Goal: Check status: Check status

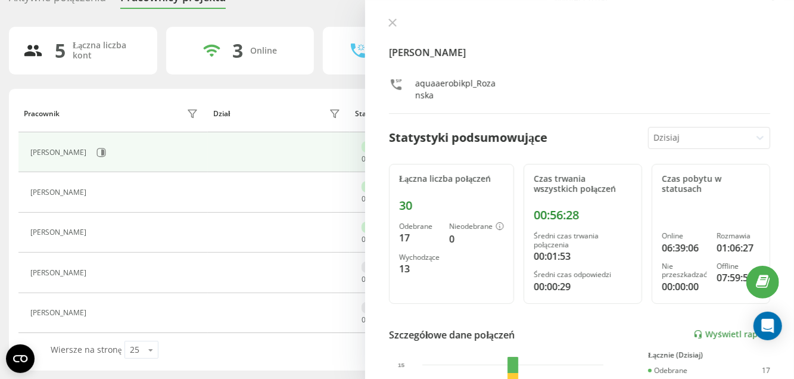
drag, startPoint x: 397, startPoint y: 21, endPoint x: 354, endPoint y: 53, distance: 52.8
click at [397, 21] on button at bounding box center [392, 23] width 15 height 11
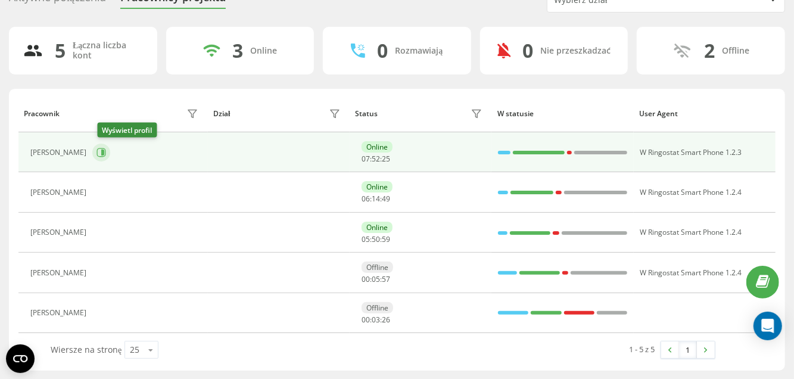
click at [101, 151] on icon at bounding box center [101, 153] width 10 height 10
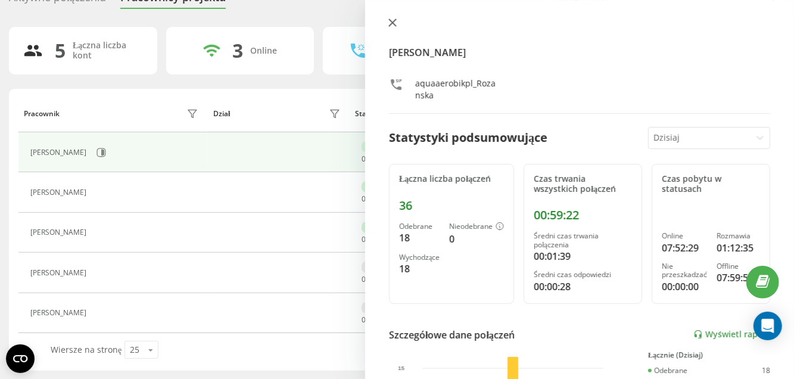
click at [395, 22] on icon at bounding box center [392, 22] width 8 height 8
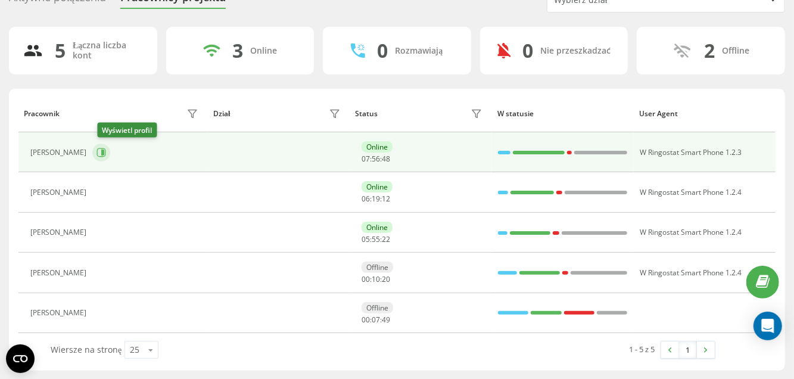
click at [102, 148] on icon at bounding box center [101, 153] width 10 height 10
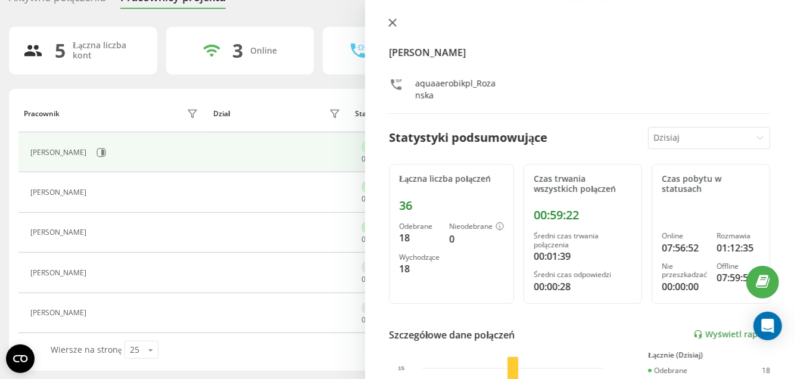
click at [390, 24] on icon at bounding box center [392, 22] width 8 height 8
